Goal: Find specific fact: Find specific fact

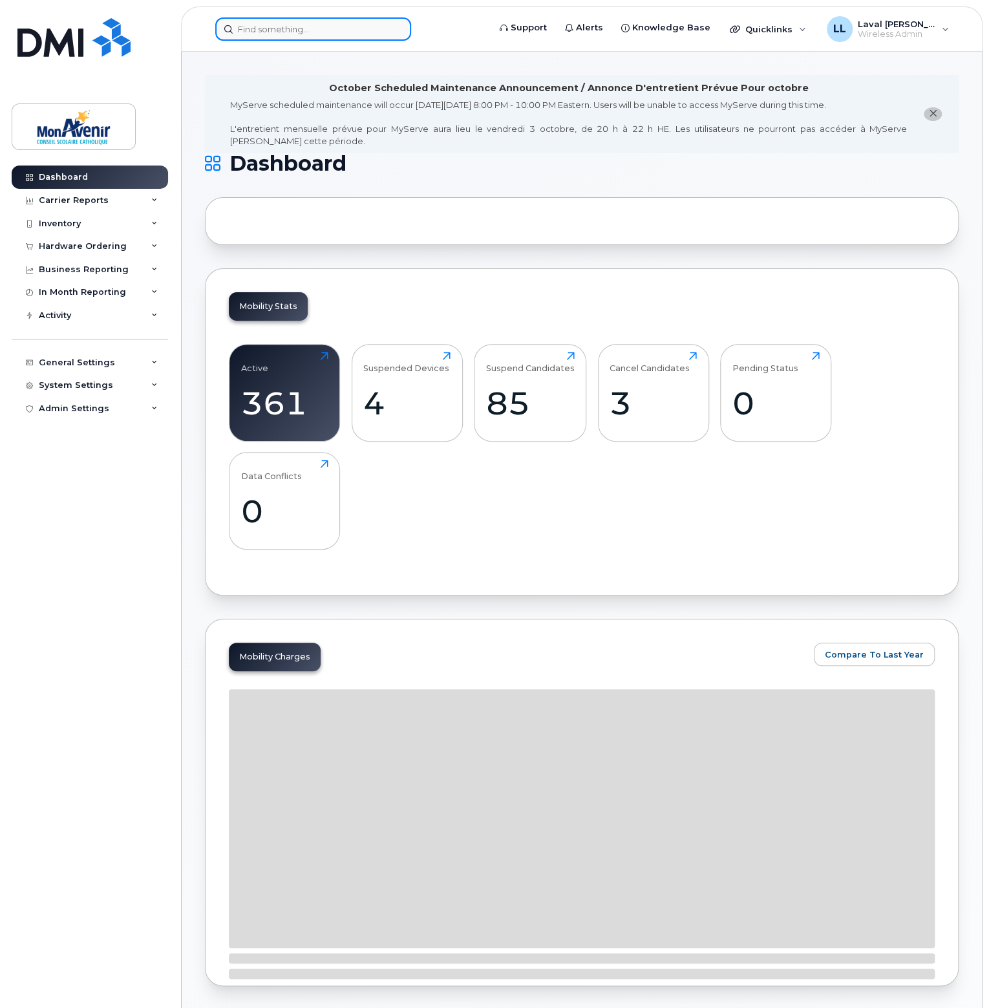
click at [279, 30] on input at bounding box center [313, 28] width 196 height 23
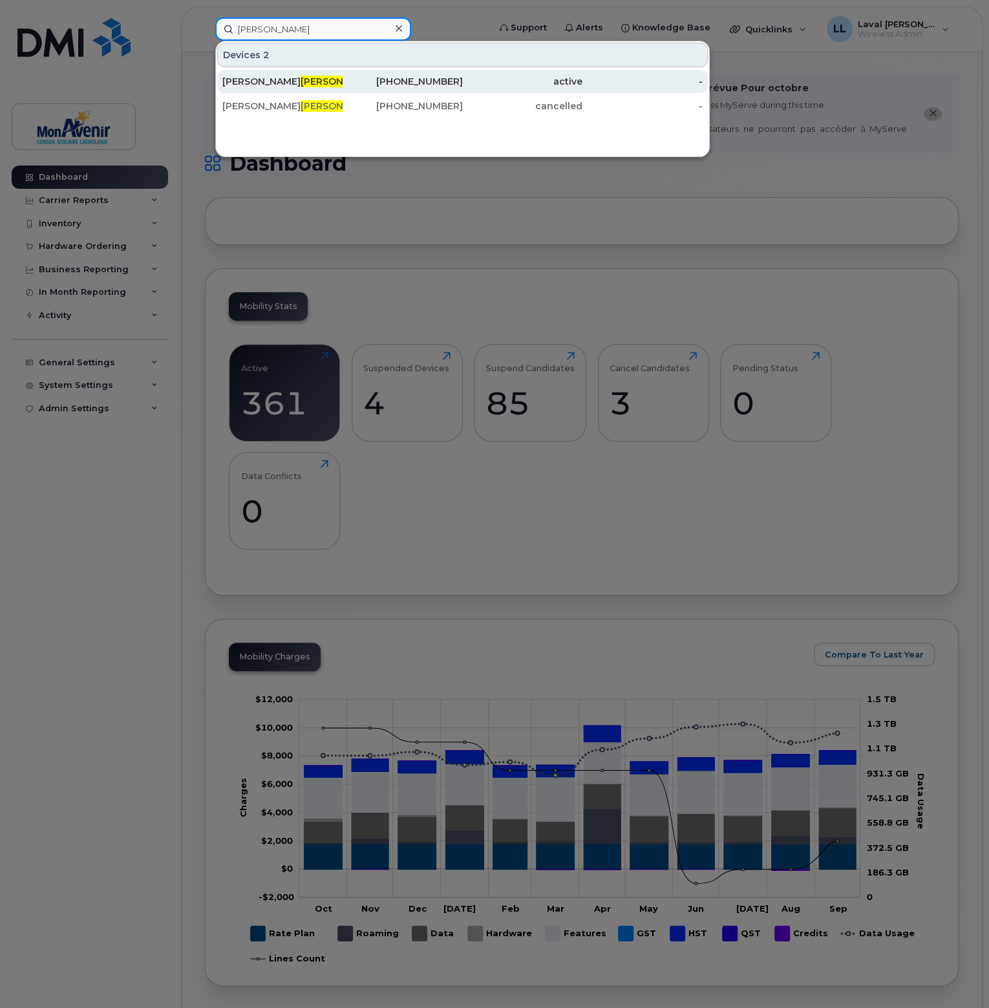
type input "tate"
click at [244, 78] on div "Julie Tate" at bounding box center [282, 81] width 120 height 13
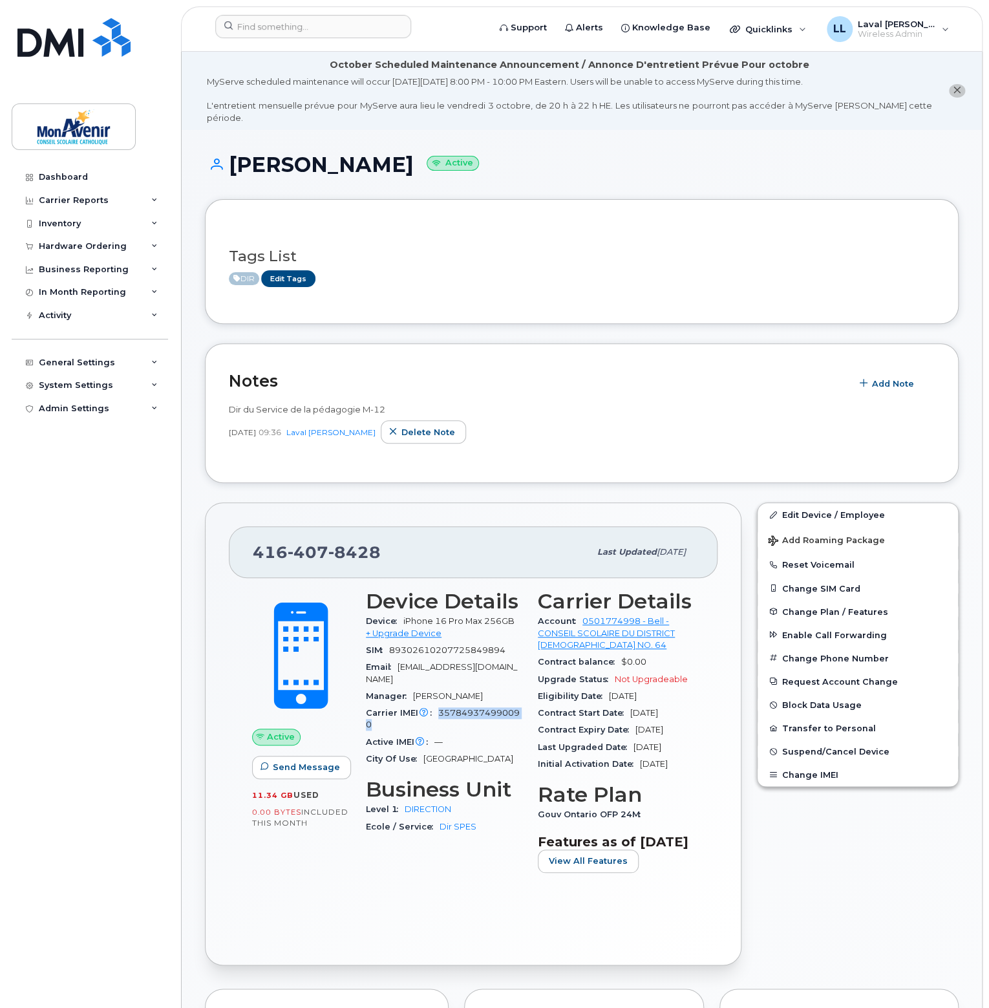
drag, startPoint x: 440, startPoint y: 681, endPoint x: 443, endPoint y: 705, distance: 24.8
click at [443, 705] on div "Carrier IMEI Carrier IMEI is reported during the last billing cycle or change o…" at bounding box center [444, 719] width 156 height 29
copy span "357849374990090"
click at [313, 71] on div "October Scheduled Maintenance Announcement / Annonce D'entretient Prévue Pour o…" at bounding box center [570, 91] width 726 height 66
